Goal: Task Accomplishment & Management: Complete application form

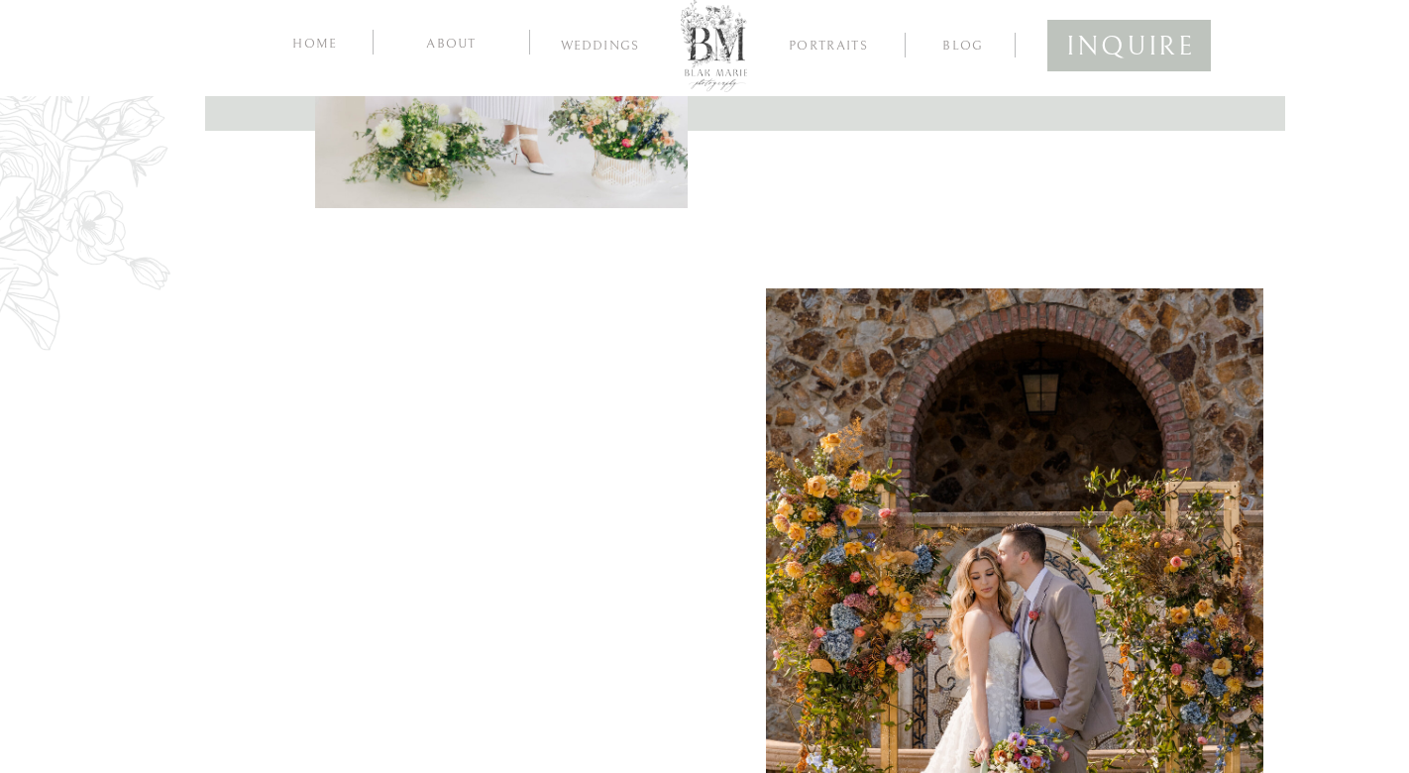
scroll to position [1033, 0]
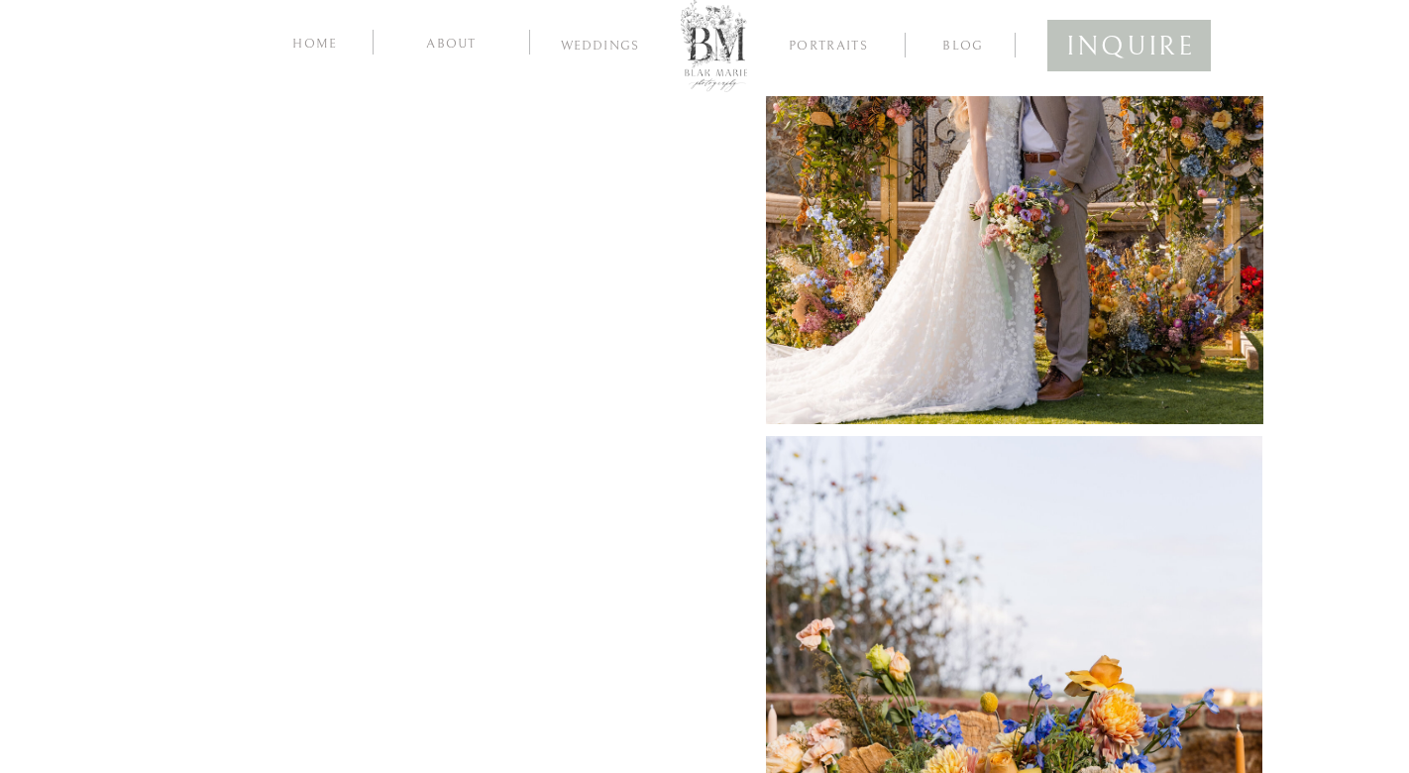
click at [112, 699] on div "blog Weddings Portraits about home inquire Thank you for your interest in worki…" at bounding box center [704, 619] width 1409 height 3305
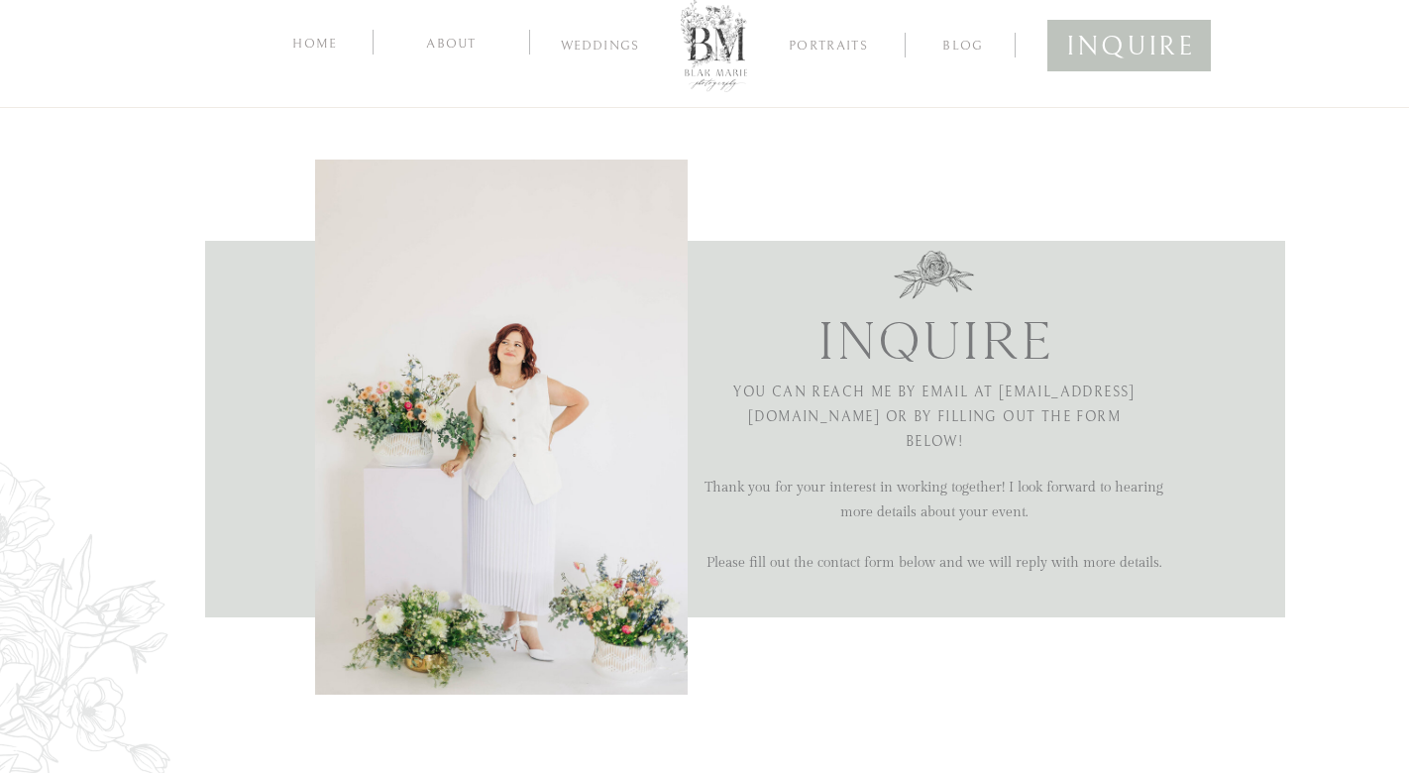
scroll to position [0, 0]
click at [315, 38] on nav "home" at bounding box center [314, 42] width 53 height 19
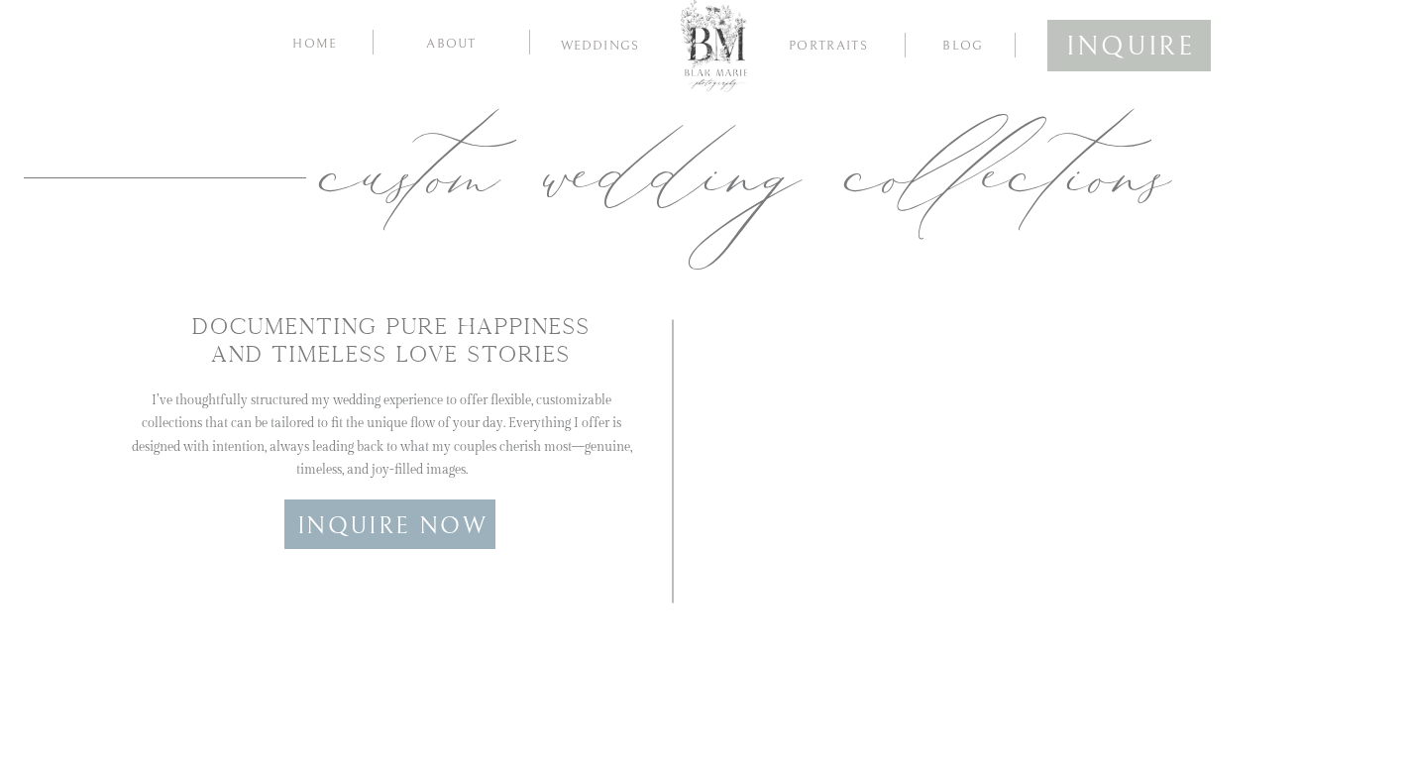
scroll to position [3680, 0]
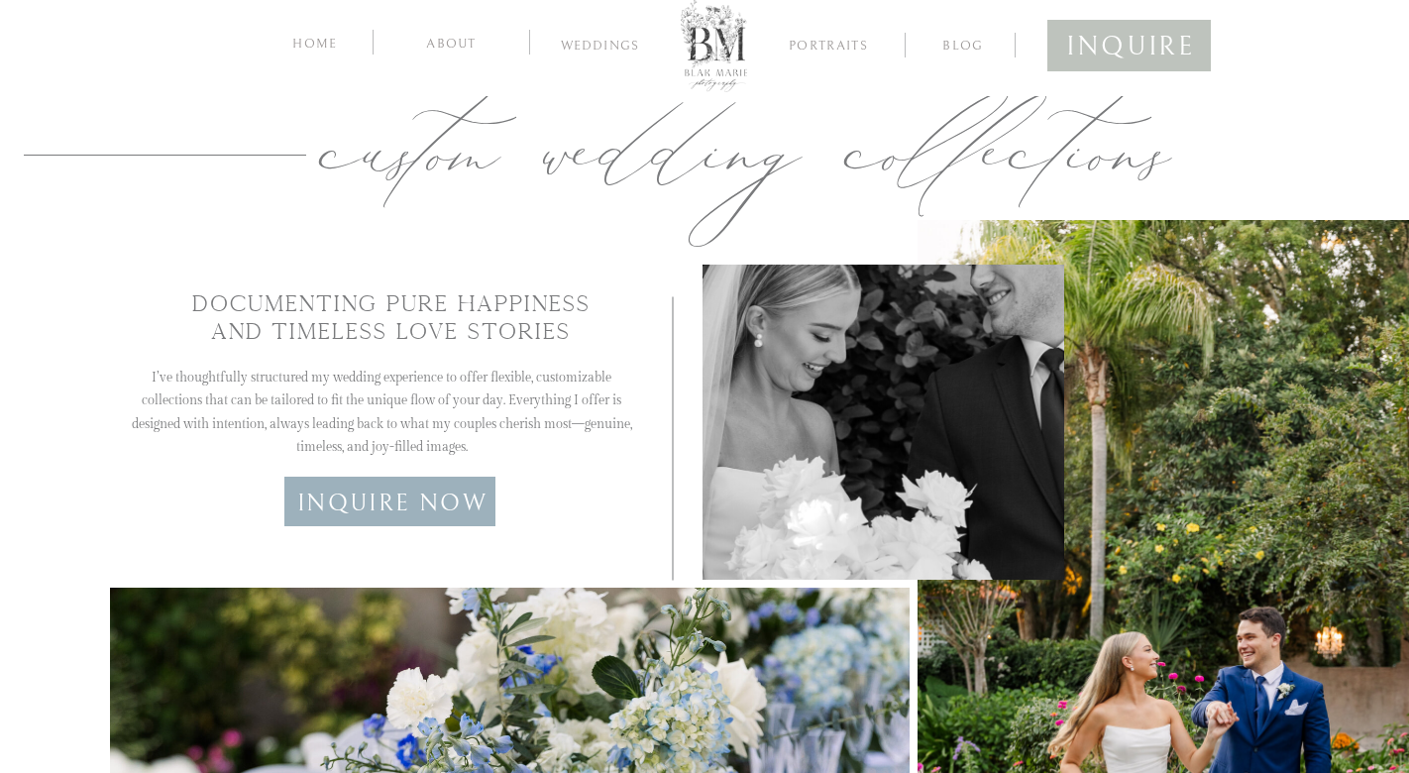
click at [338, 506] on h3 "Inquire now" at bounding box center [392, 509] width 319 height 55
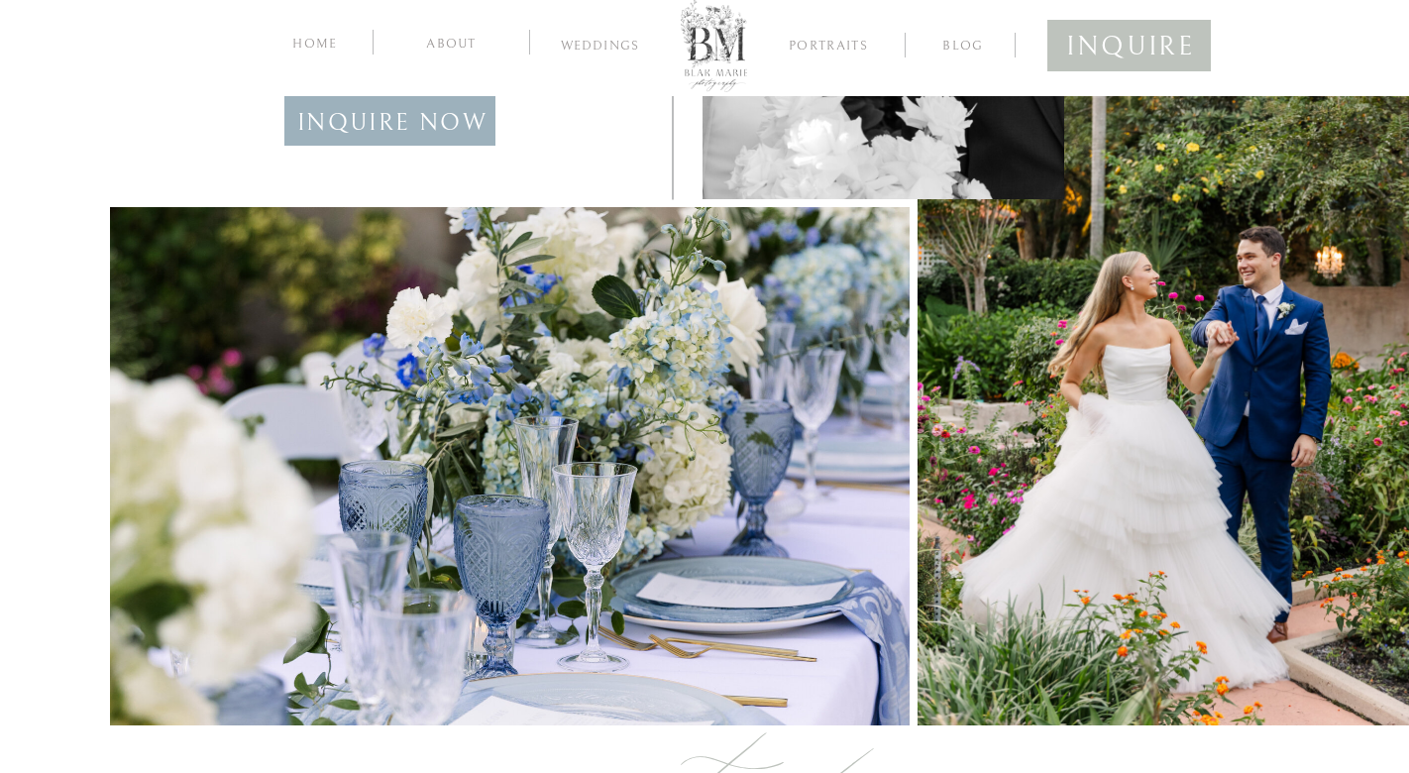
scroll to position [4083, 0]
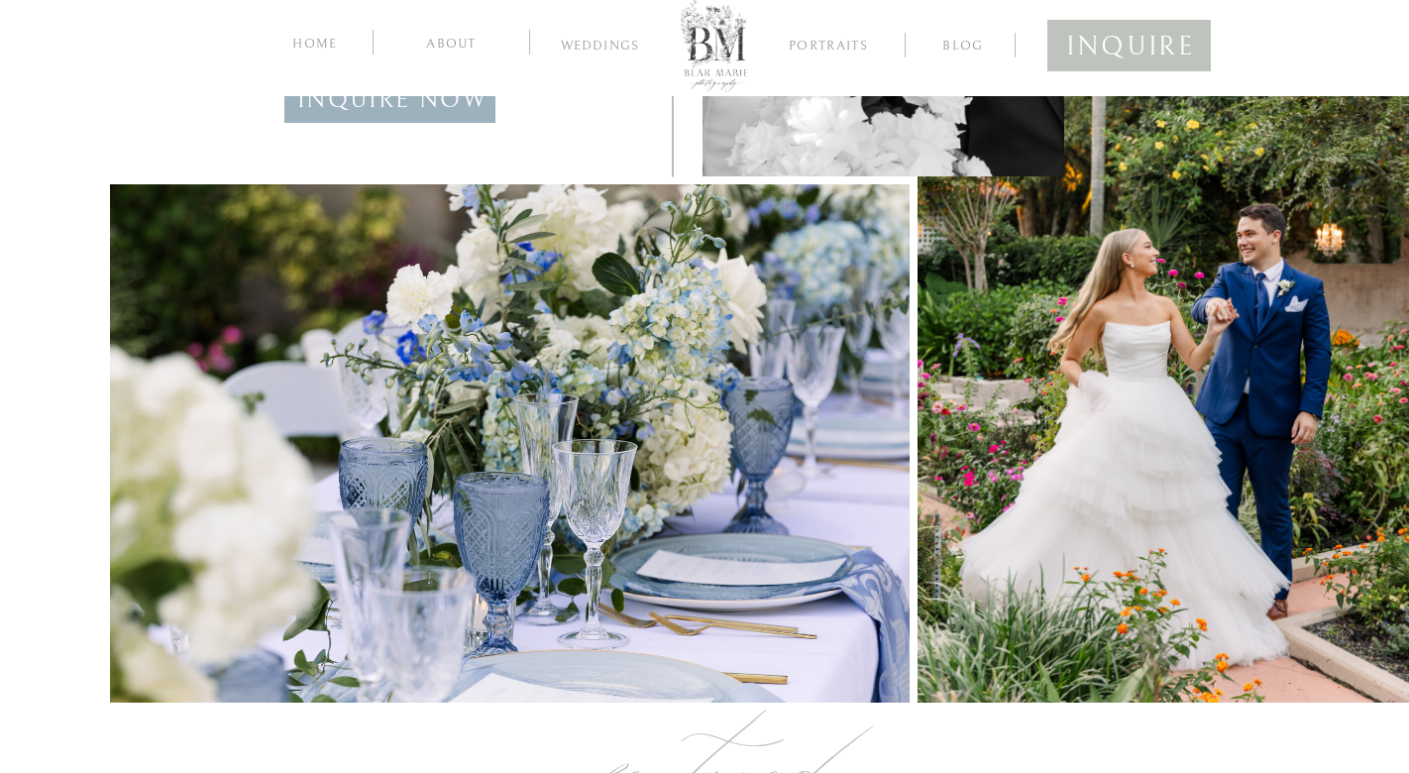
click at [1119, 56] on nav "inquire" at bounding box center [1129, 42] width 126 height 39
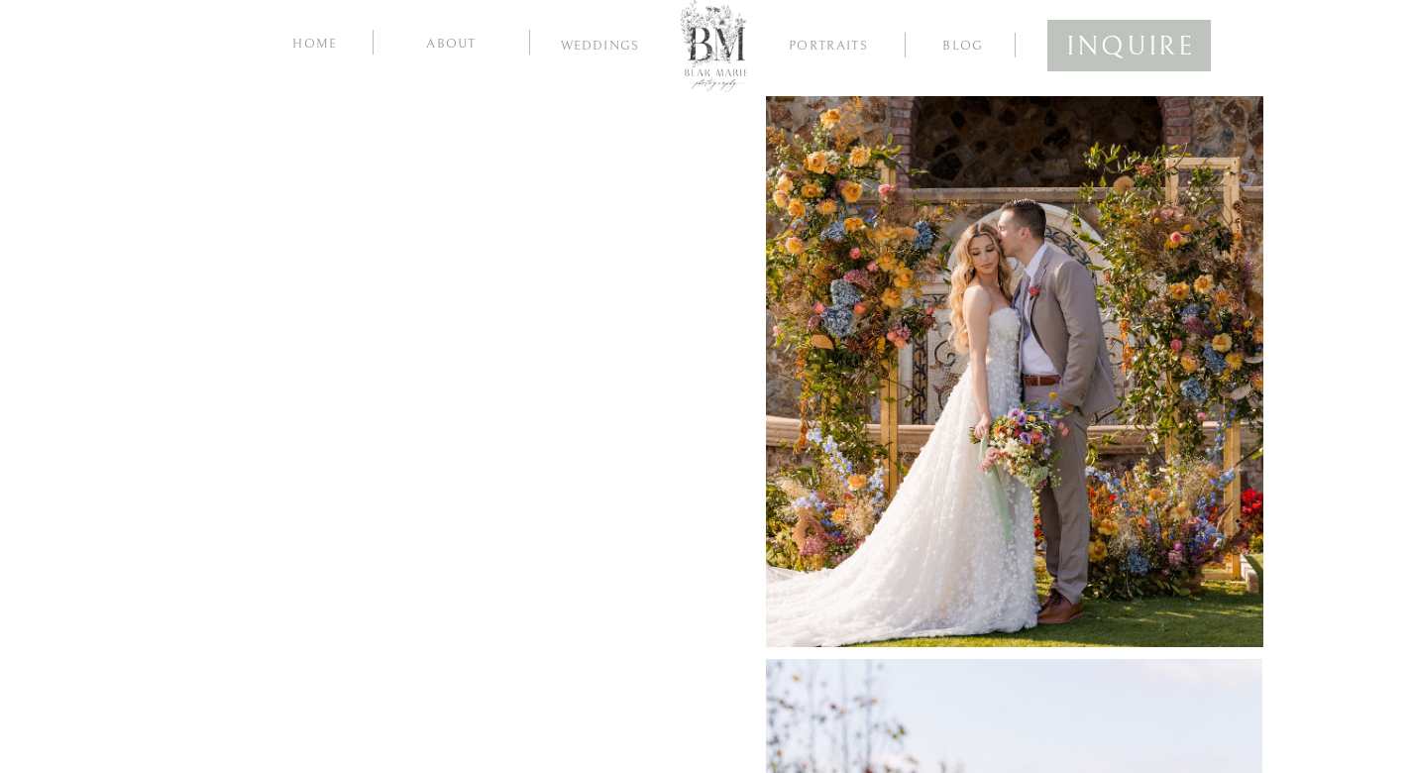
scroll to position [728, 0]
